Goal: Transaction & Acquisition: Purchase product/service

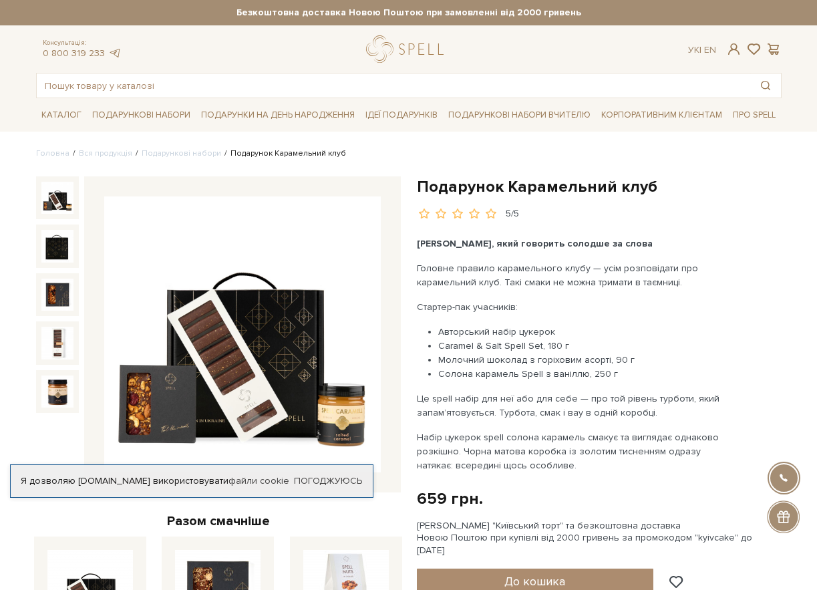
click at [166, 159] on li "Подарункові набори" at bounding box center [176, 154] width 89 height 12
click at [176, 149] on link "Подарункові набори" at bounding box center [182, 153] width 80 height 10
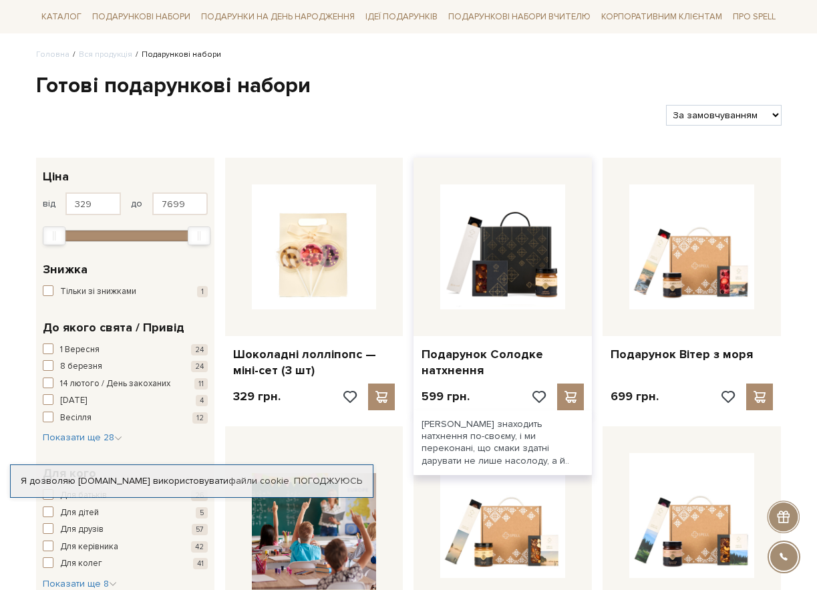
scroll to position [134, 0]
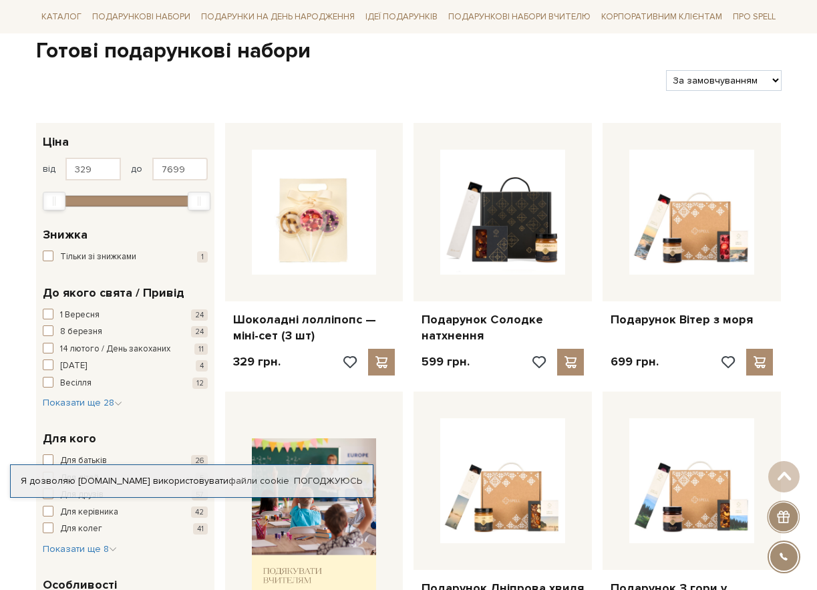
click at [720, 83] on select "За замовчуванням За Ціною (зростання) За Ціною (зменшення) Новинки За популярні…" at bounding box center [724, 80] width 116 height 21
select select "[URL][DOMAIN_NAME]"
click at [666, 70] on select "За замовчуванням За Ціною (зростання) За Ціною (зменшення) Новинки За популярні…" at bounding box center [724, 80] width 116 height 21
